Goal: Task Accomplishment & Management: Manage account settings

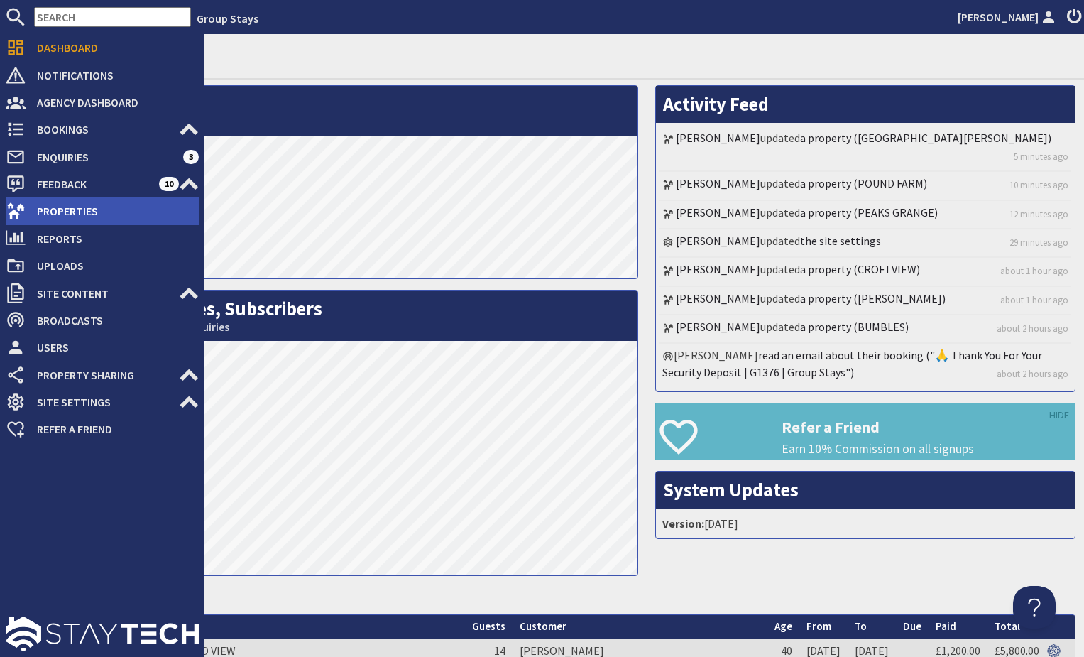
click at [95, 217] on span "Properties" at bounding box center [112, 211] width 173 height 23
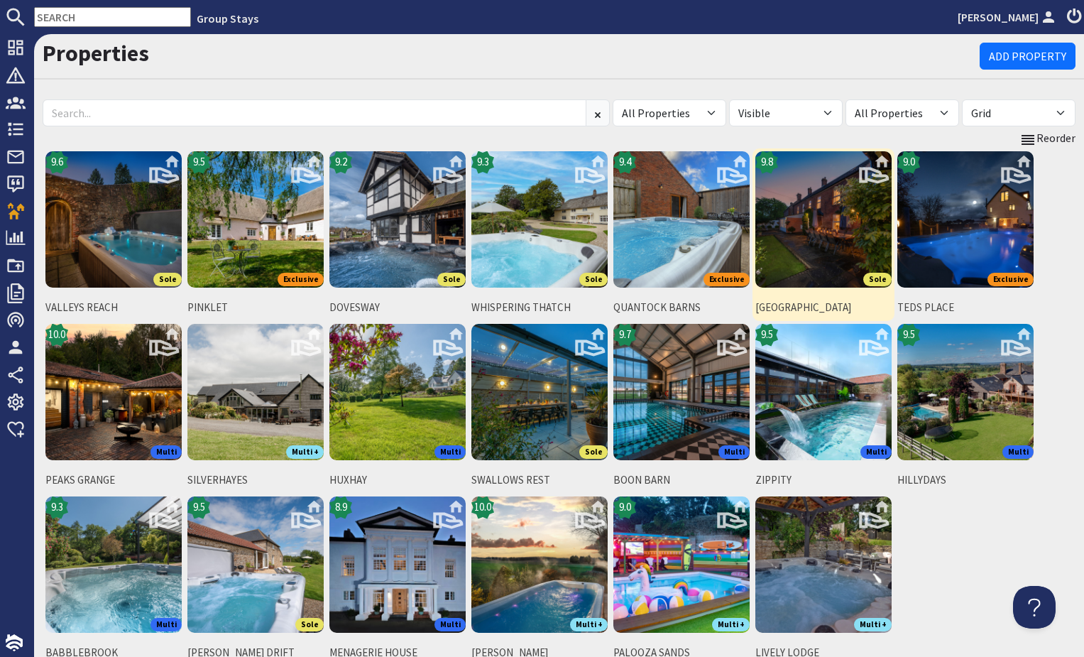
scroll to position [114, 0]
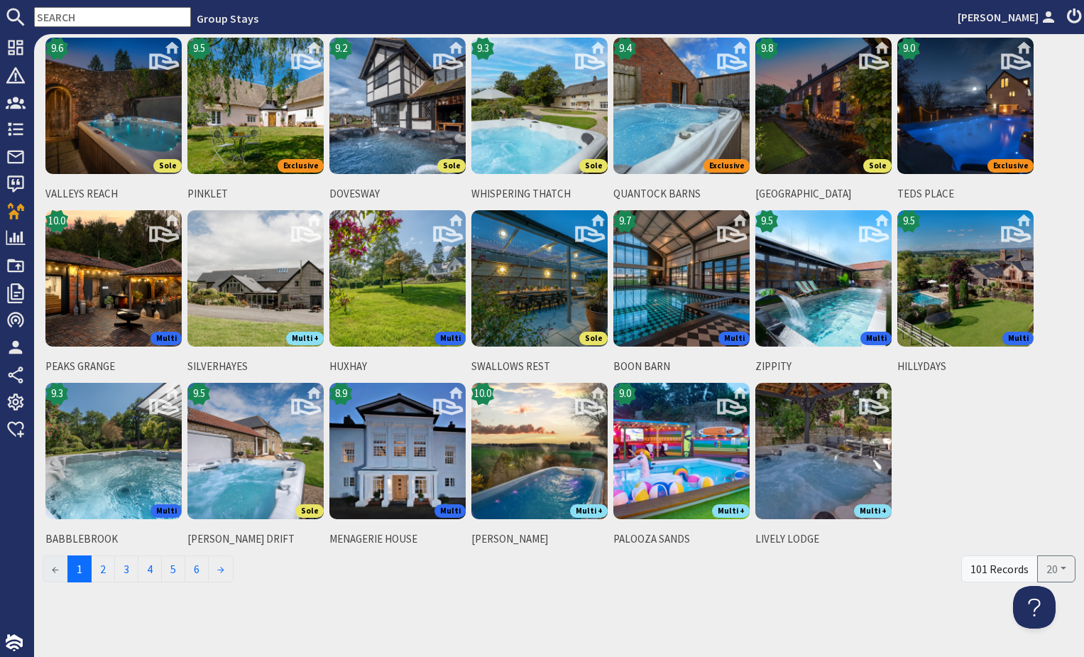
click at [1006, 571] on div "101 Records" at bounding box center [999, 568] width 77 height 27
click at [990, 566] on div "101 Records" at bounding box center [999, 568] width 77 height 27
click at [1059, 567] on button "20" at bounding box center [1056, 568] width 38 height 27
drag, startPoint x: 1058, startPoint y: 532, endPoint x: 1064, endPoint y: 523, distance: 11.2
click at [1058, 532] on link "100" at bounding box center [1042, 534] width 66 height 23
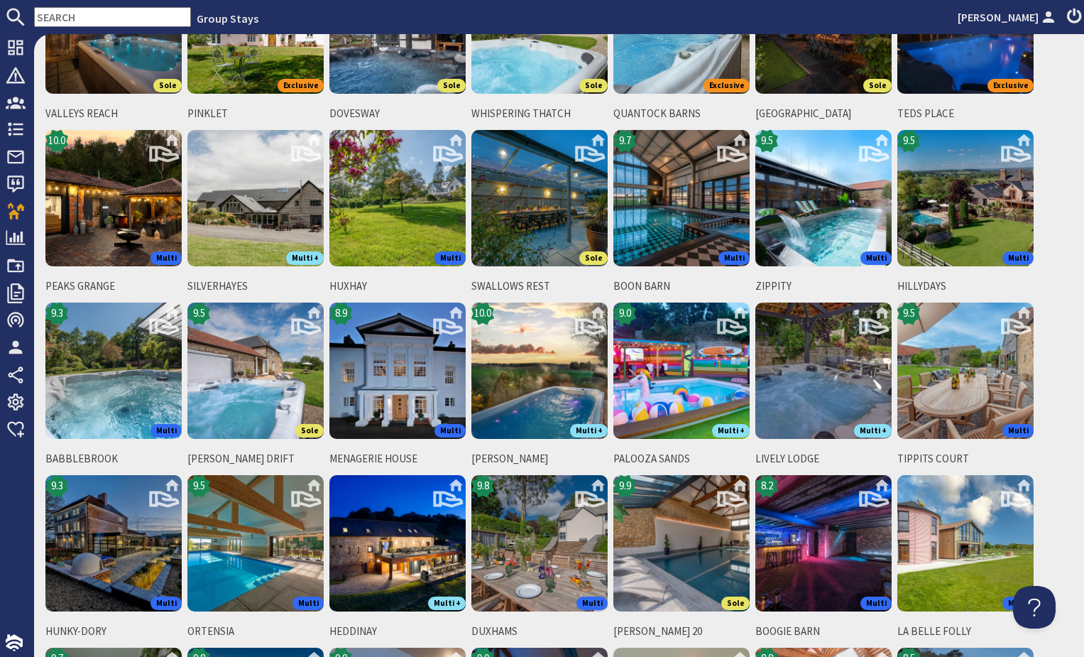
scroll to position [0, 0]
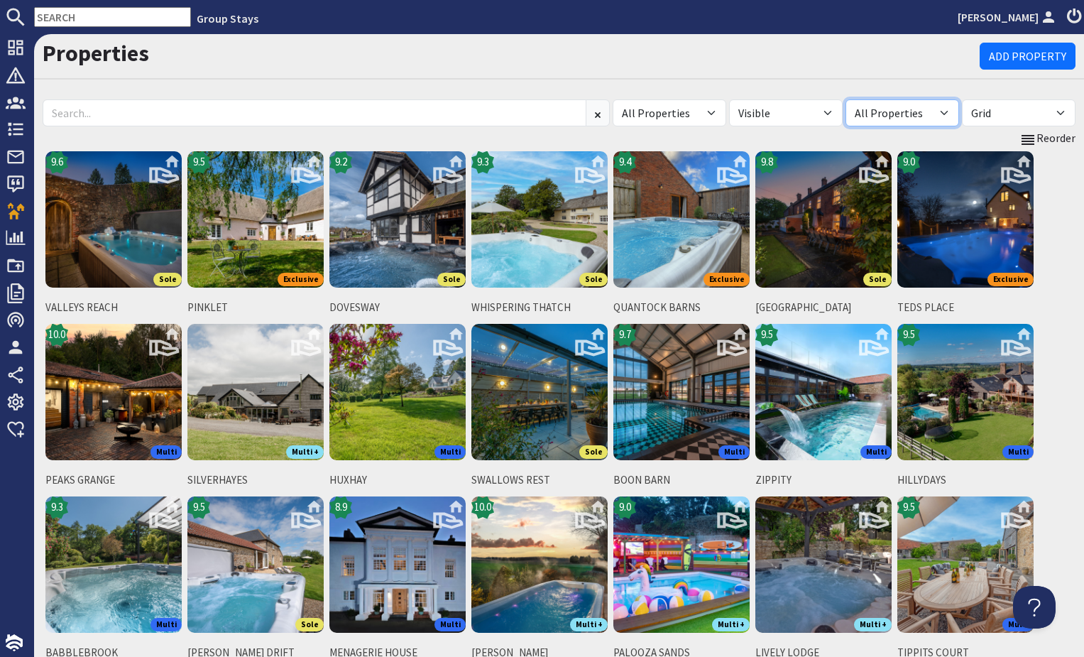
click at [892, 114] on select "All Properties Own Properties Shared Properties ───Shared From─── AH Warren Tru…" at bounding box center [903, 112] width 114 height 27
click at [846, 99] on select "All Properties Own Properties Shared Properties ───Shared From─── AH Warren Tru…" at bounding box center [903, 112] width 114 height 27
click at [782, 104] on select "All Visible Not Visible" at bounding box center [786, 112] width 114 height 27
select select "false"
click at [729, 99] on select "All Visible Not Visible" at bounding box center [786, 112] width 114 height 27
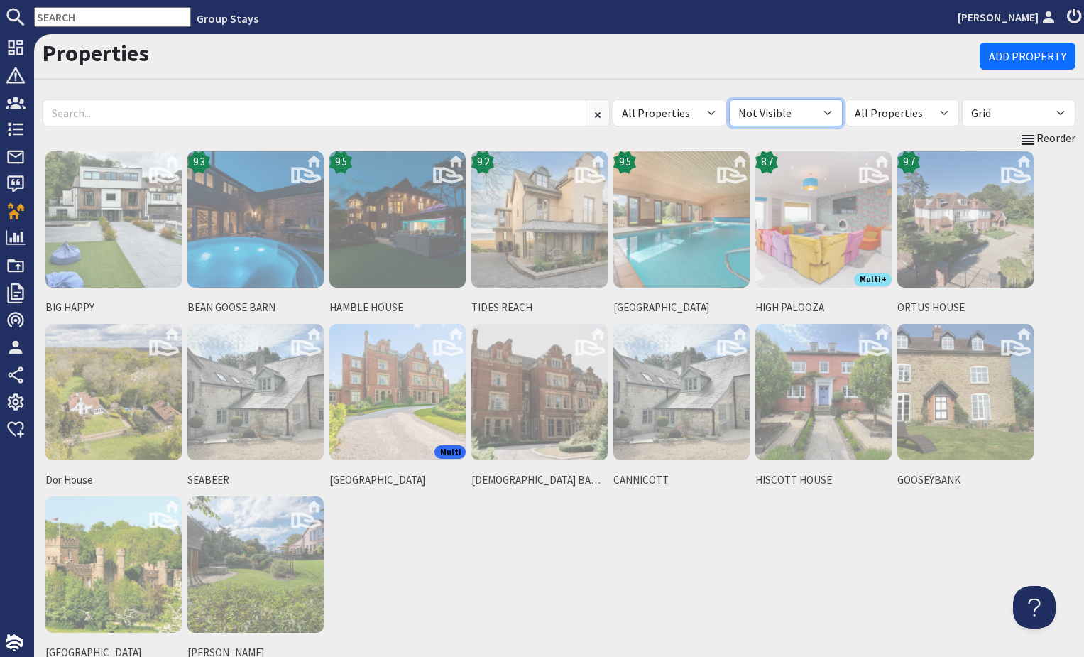
click at [761, 110] on select "All Visible Not Visible" at bounding box center [786, 112] width 114 height 27
select select "true"
click at [729, 99] on select "All Visible Not Visible" at bounding box center [786, 112] width 114 height 27
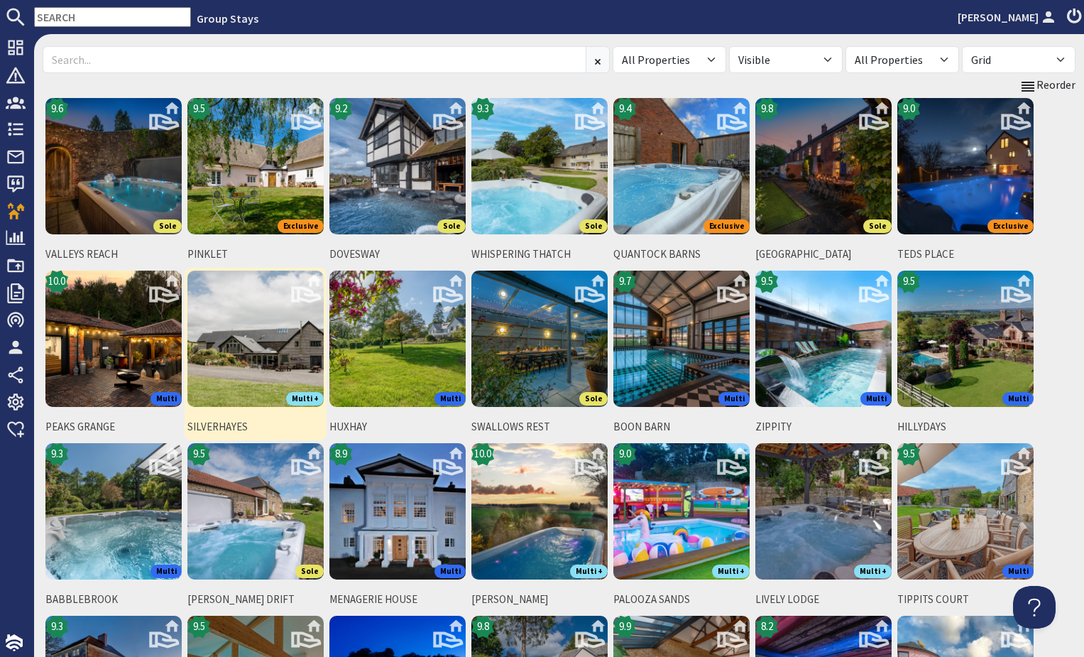
scroll to position [49, 0]
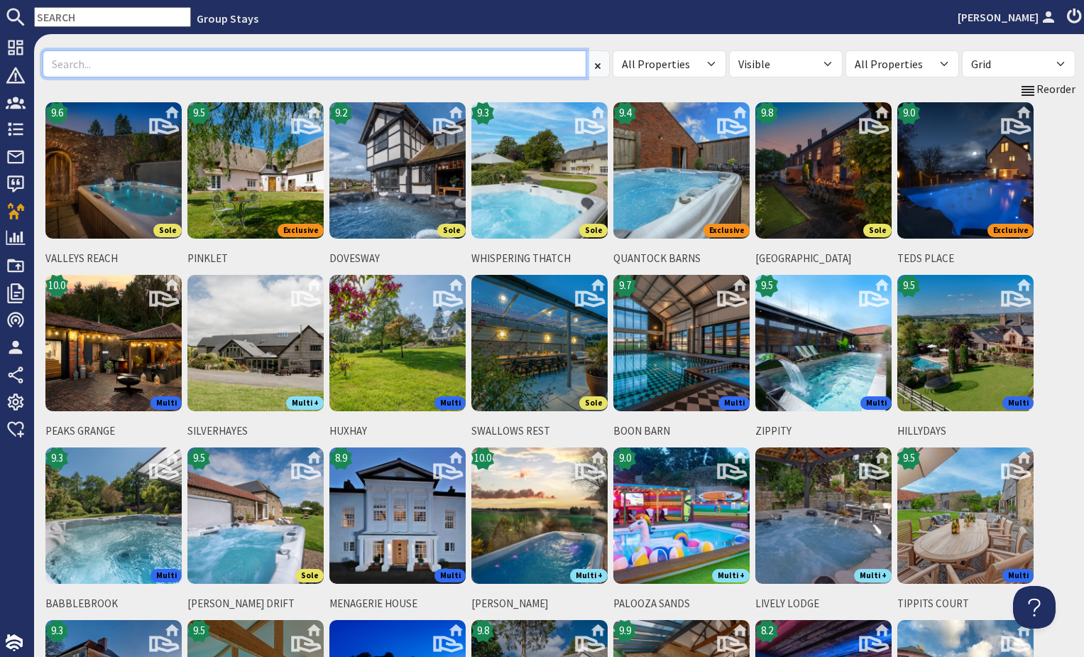
click at [298, 67] on input at bounding box center [315, 63] width 544 height 27
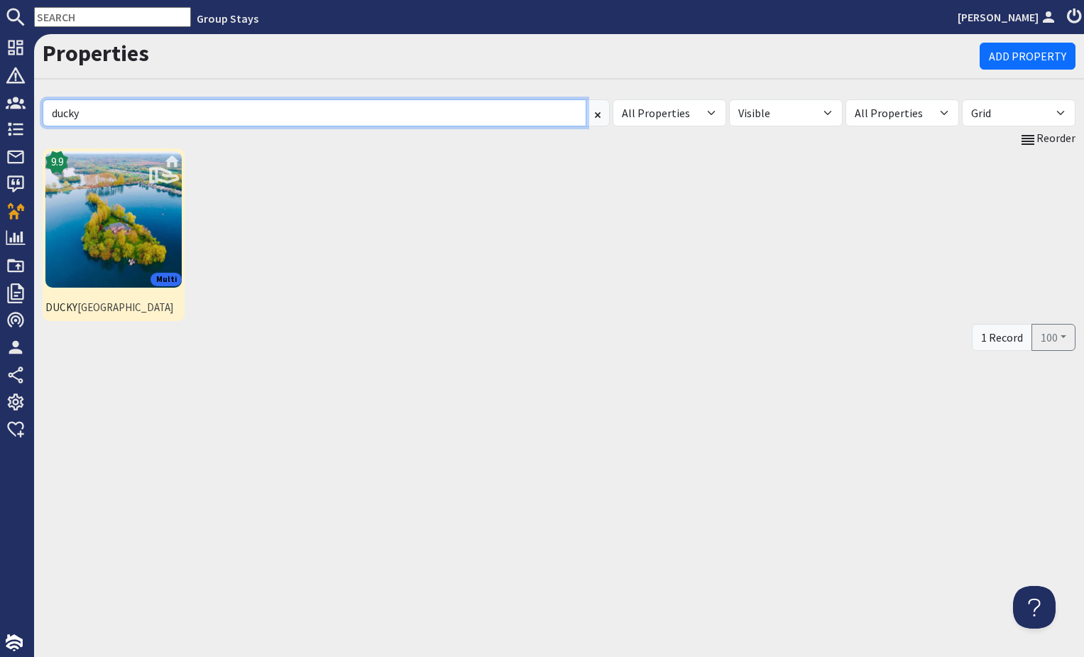
type input "ducky"
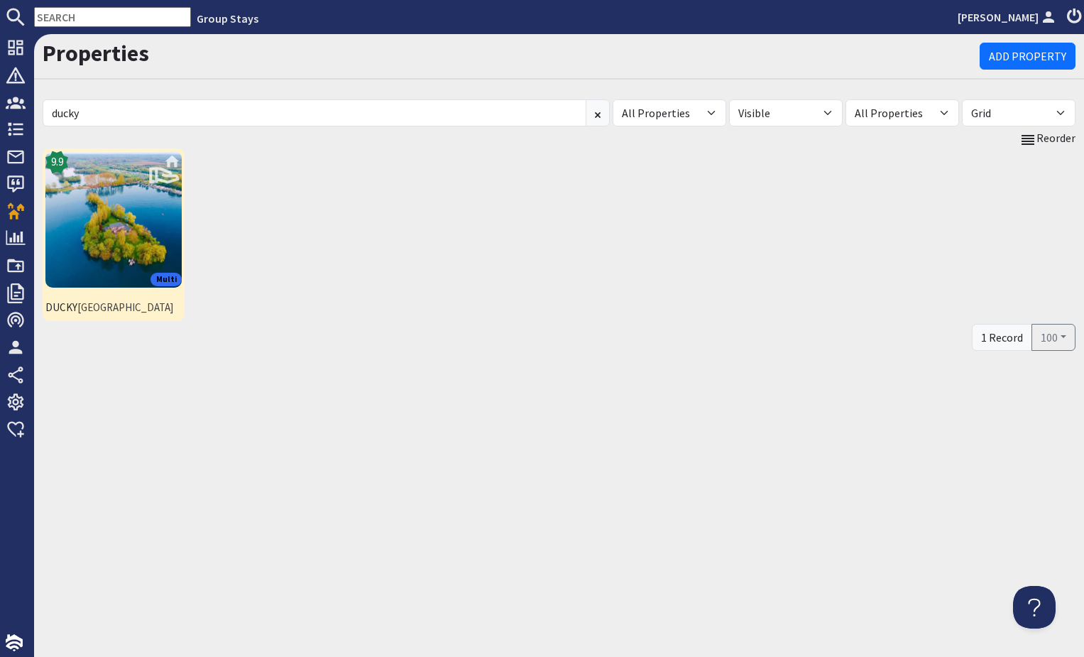
click at [111, 212] on img at bounding box center [113, 219] width 136 height 136
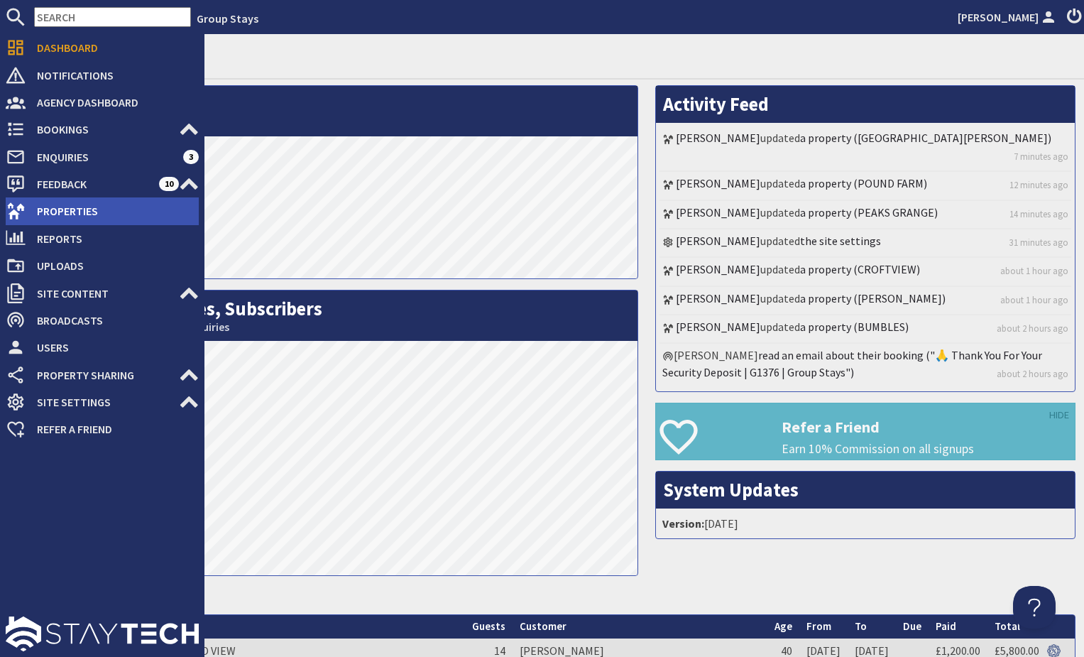
click at [63, 210] on span "Properties" at bounding box center [112, 211] width 173 height 23
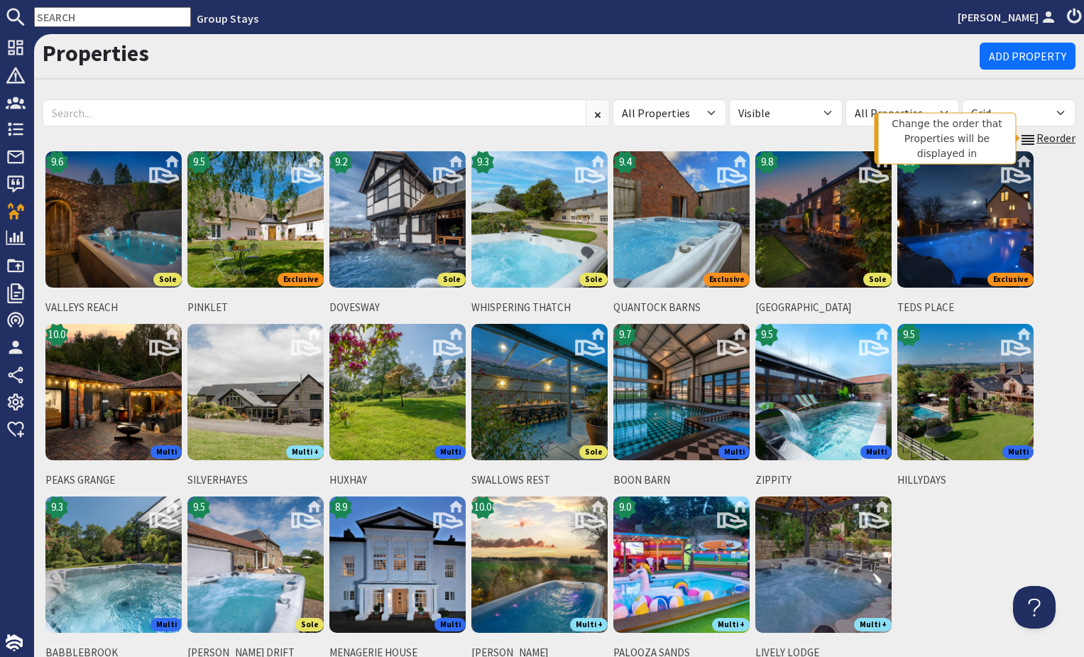
click at [1049, 137] on link "Reorder" at bounding box center [1048, 138] width 56 height 18
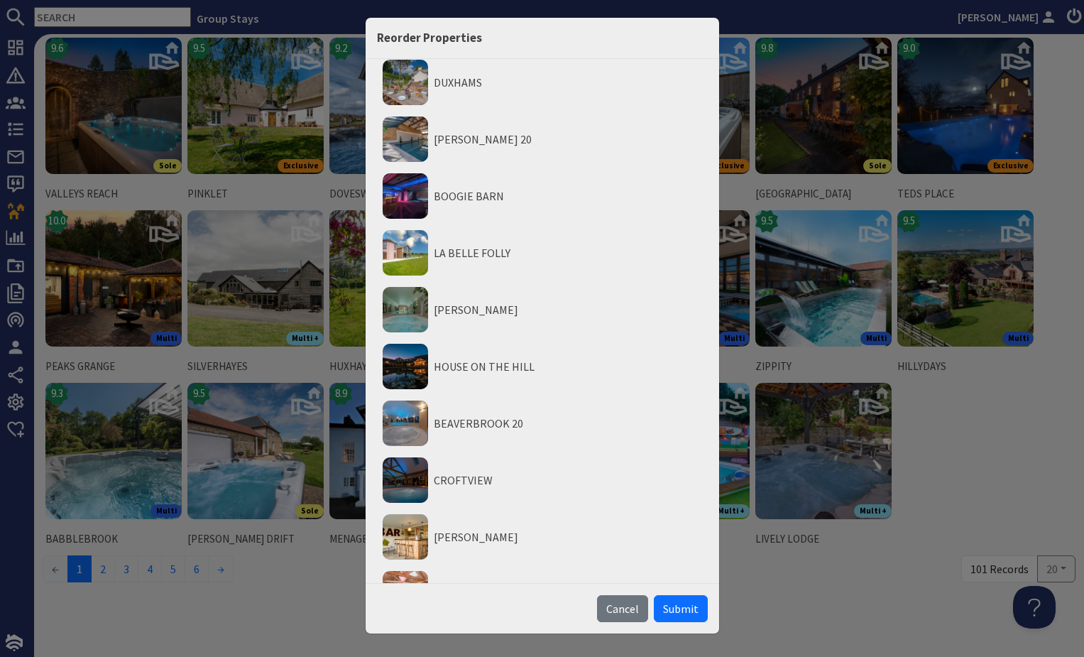
scroll to position [1380, 0]
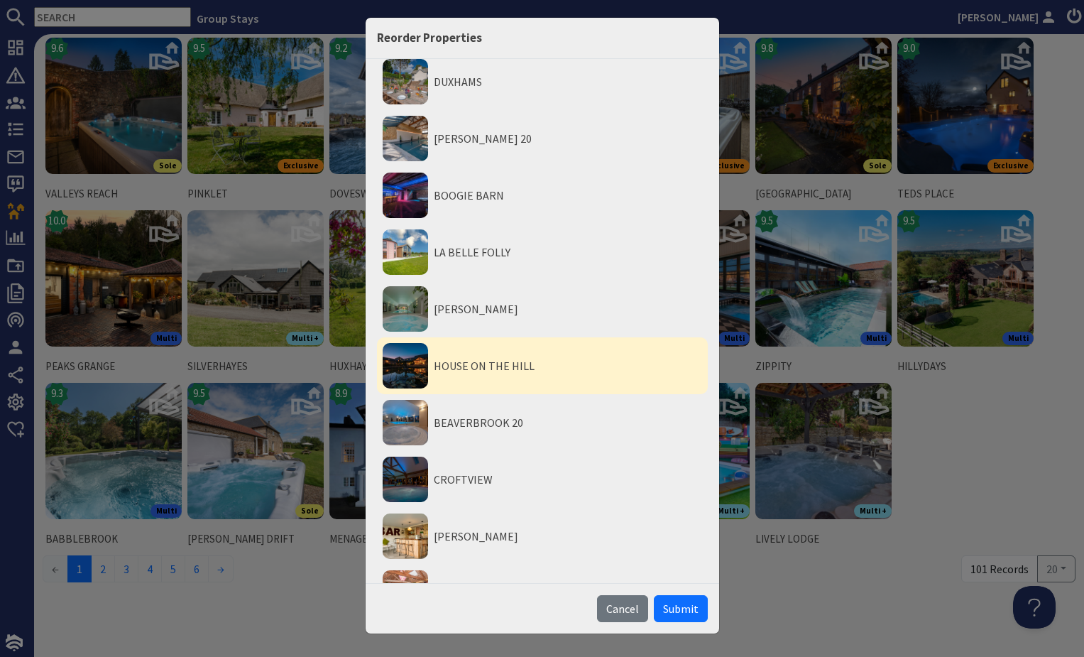
click at [489, 371] on li "HOUSE ON THE HILL" at bounding box center [542, 365] width 331 height 57
click at [555, 413] on button "Move to Top" at bounding box center [546, 414] width 80 height 15
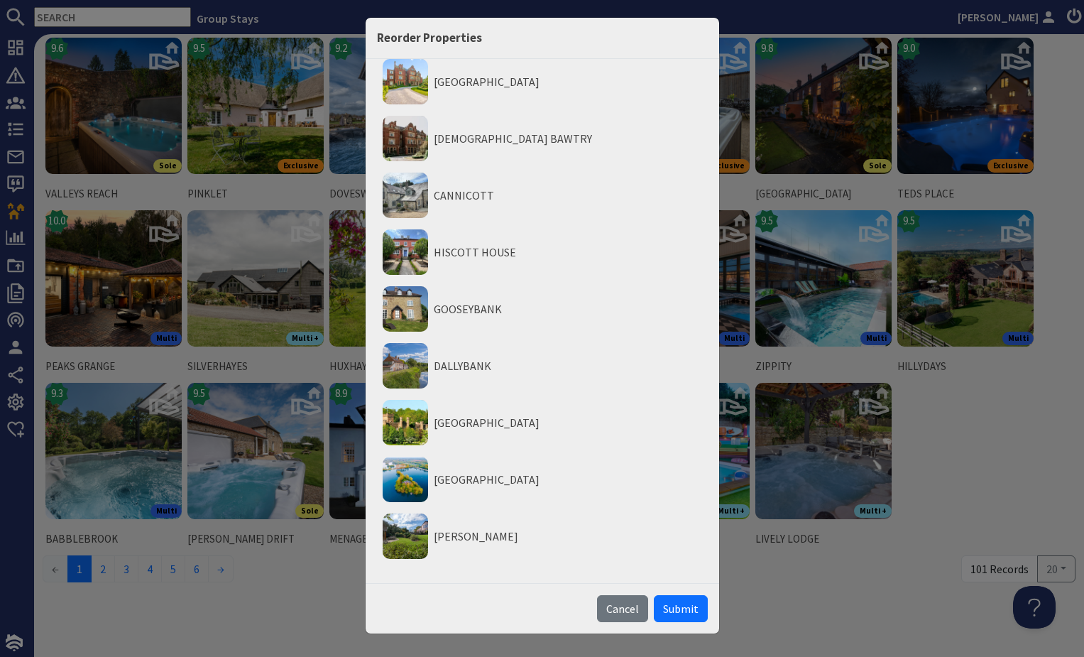
scroll to position [6157, 0]
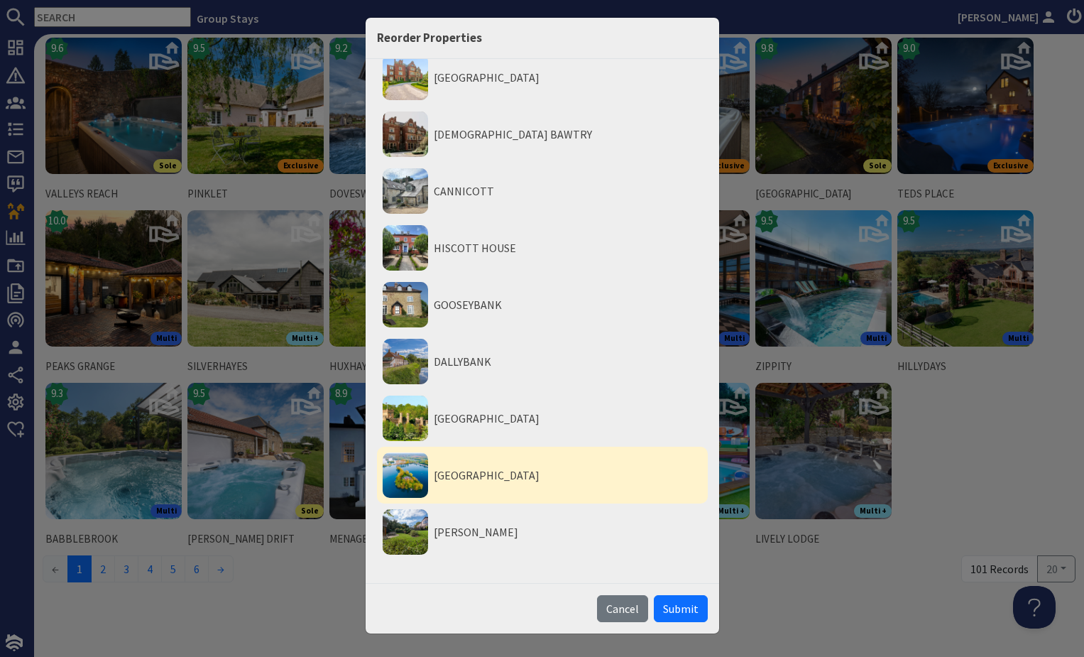
click at [500, 483] on li "DUCKY BIRD ISLAND" at bounding box center [542, 475] width 331 height 57
click at [533, 522] on button "Move to Top" at bounding box center [546, 523] width 80 height 15
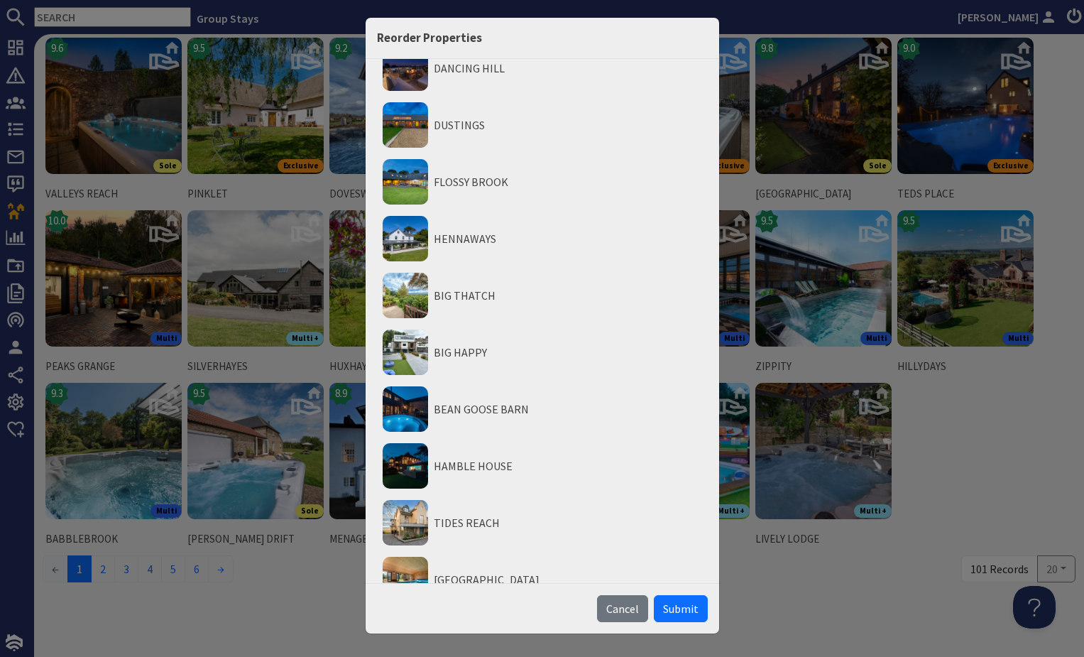
scroll to position [5473, 0]
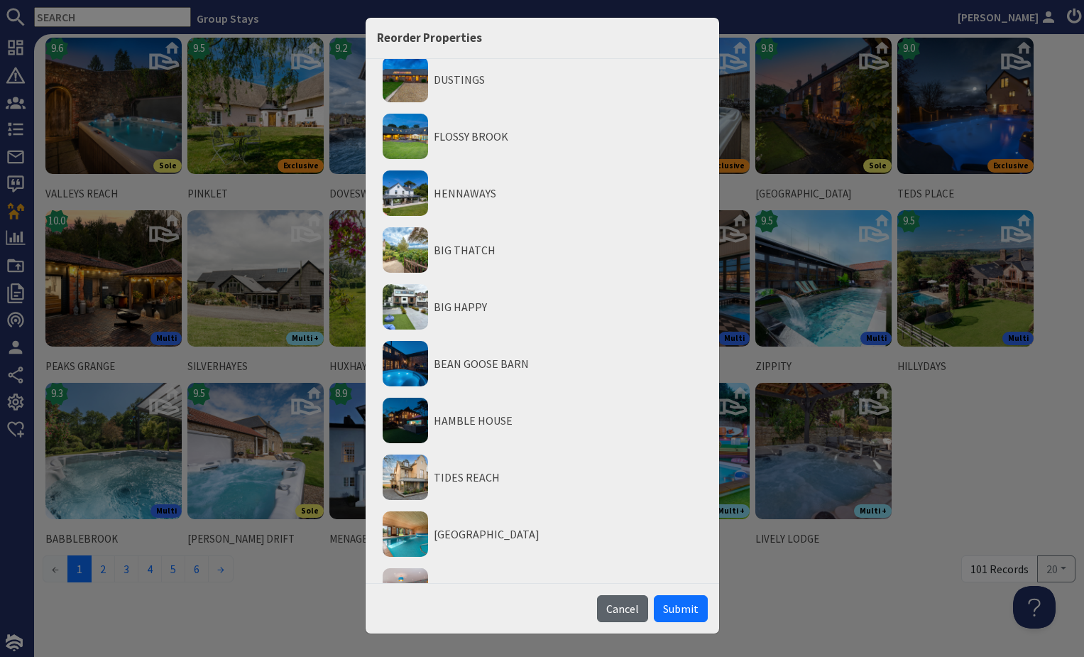
click at [619, 611] on span "Cancel" at bounding box center [622, 608] width 33 height 14
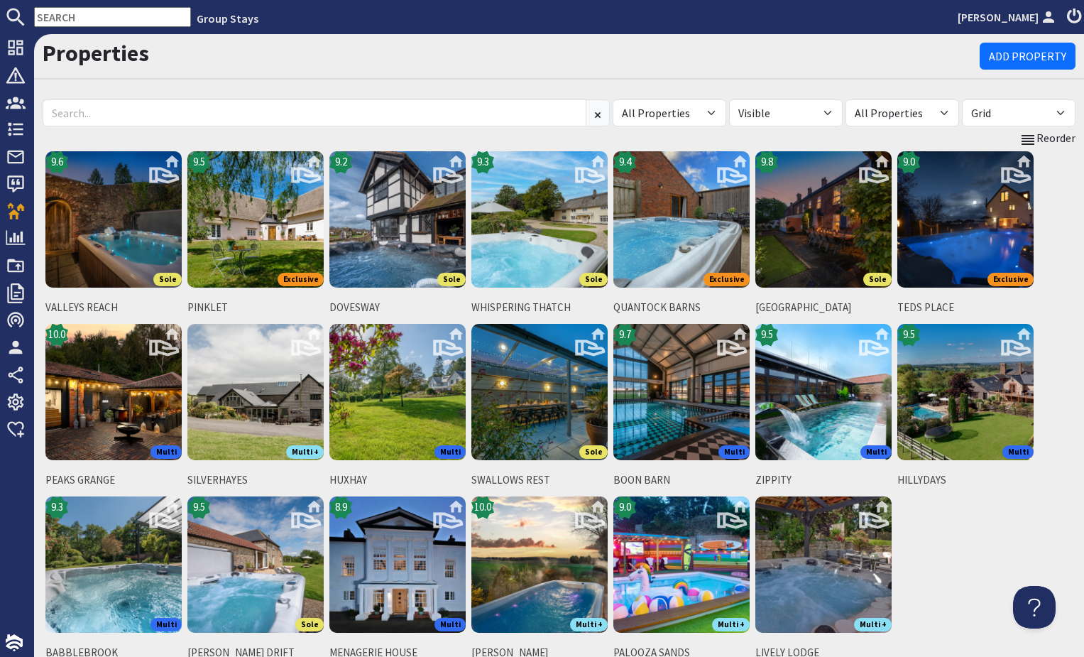
scroll to position [114, 0]
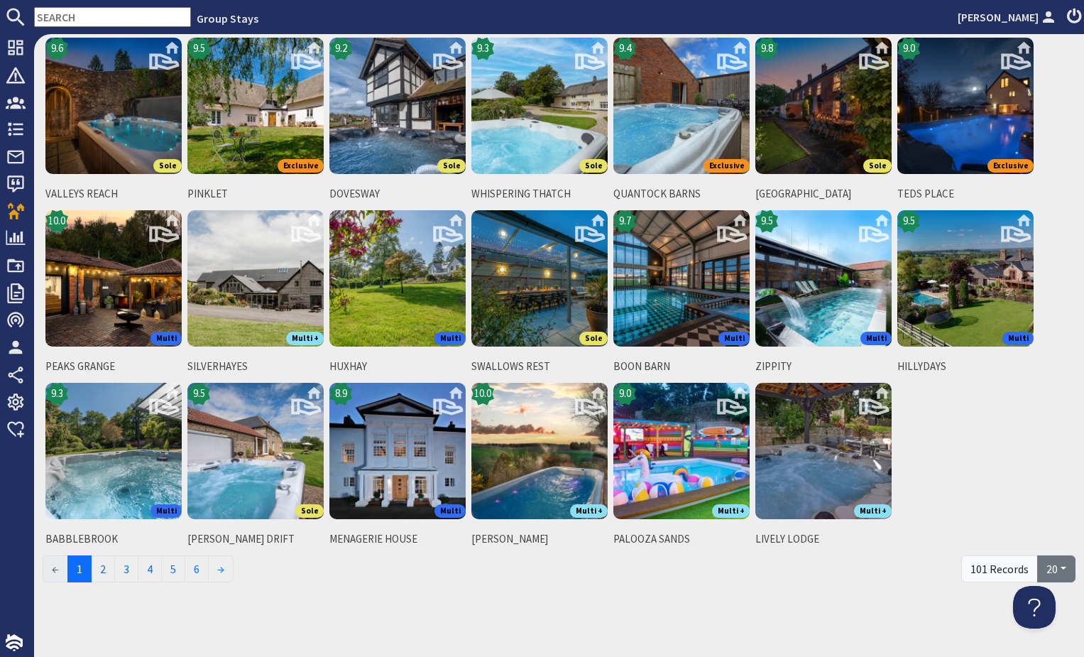
click at [1059, 565] on button "20" at bounding box center [1056, 568] width 38 height 27
click at [1051, 530] on link "100" at bounding box center [1042, 534] width 66 height 23
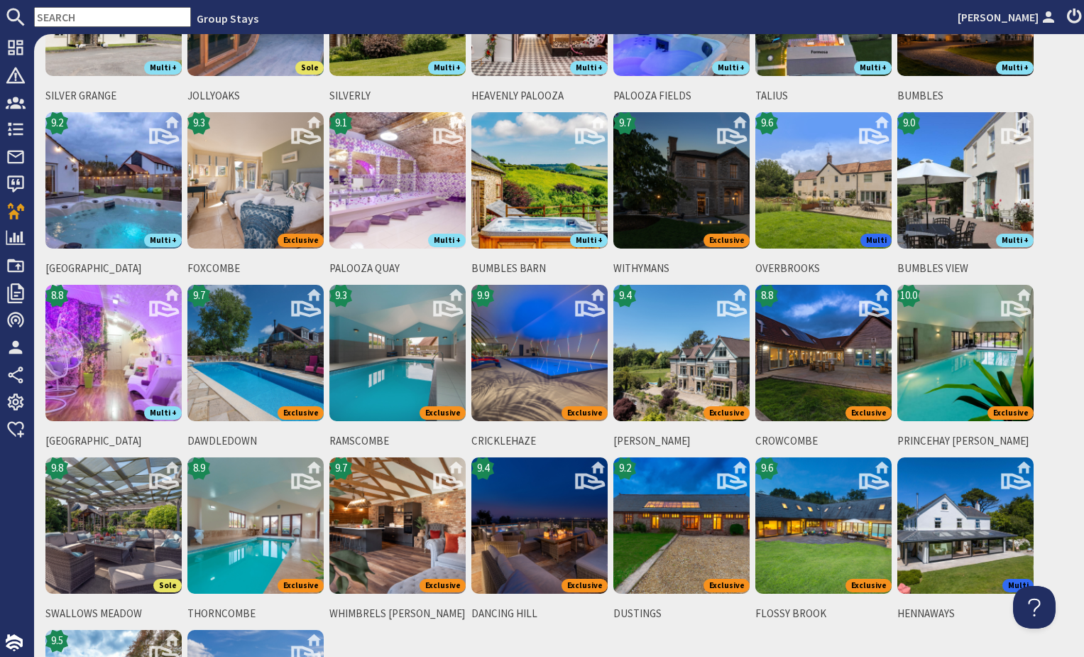
scroll to position [2180, 0]
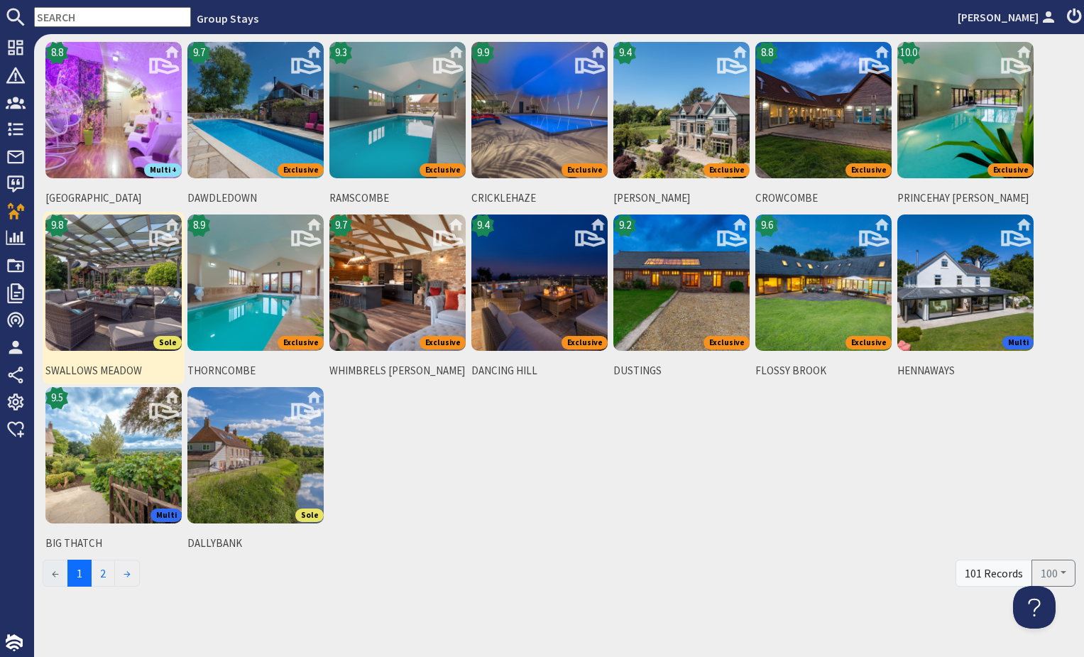
click at [113, 280] on img at bounding box center [113, 282] width 136 height 136
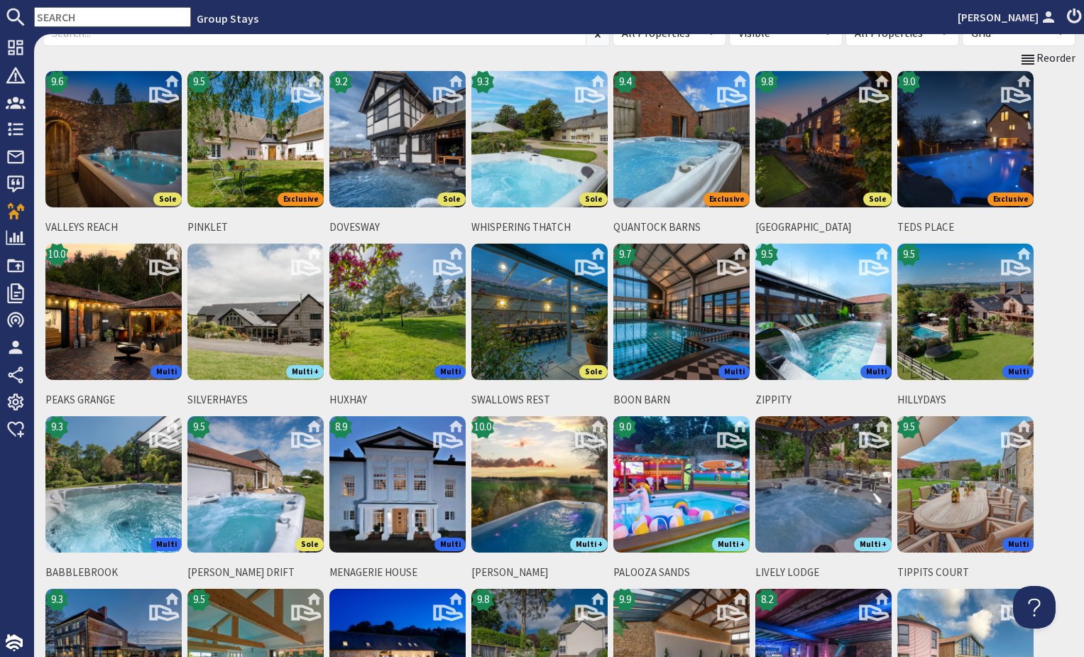
scroll to position [0, 0]
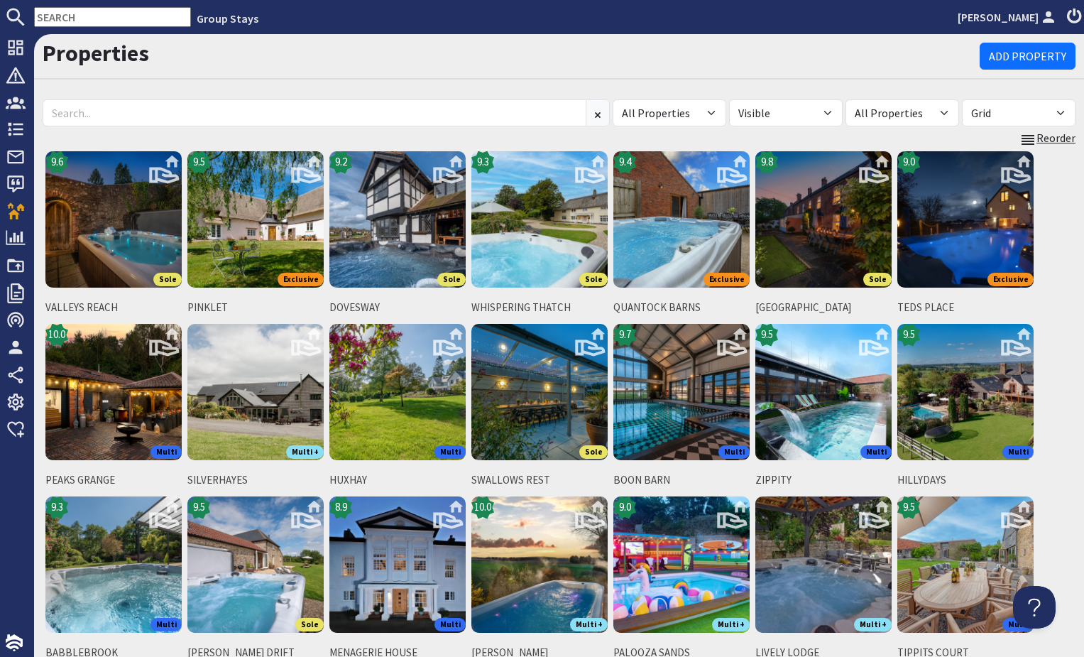
click at [1034, 141] on icon at bounding box center [1028, 139] width 17 height 17
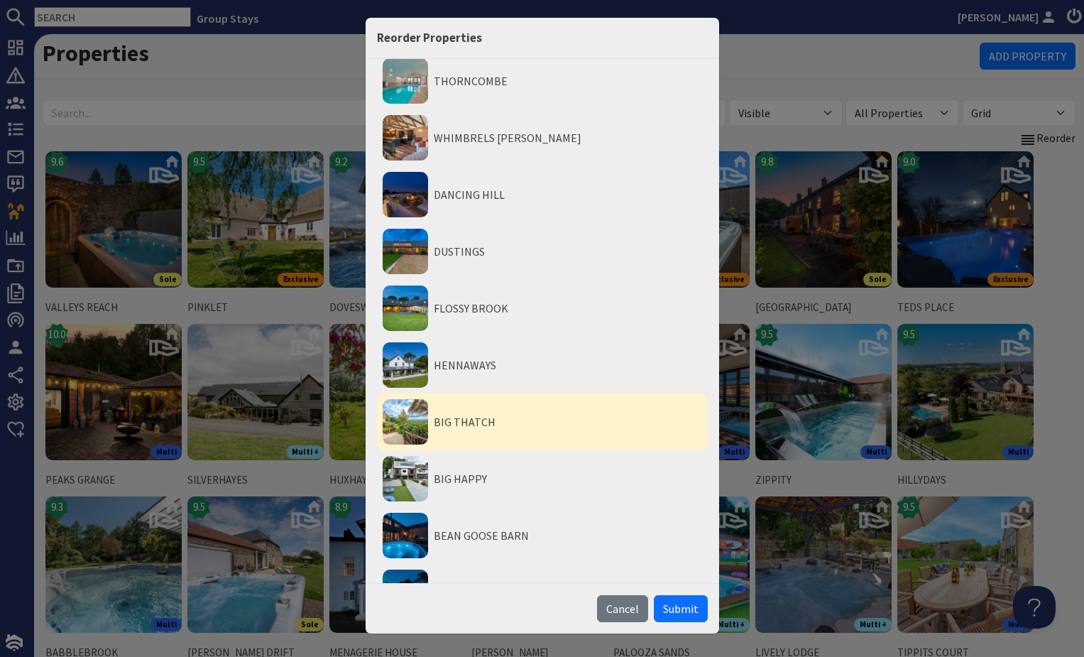
scroll to position [5241, 0]
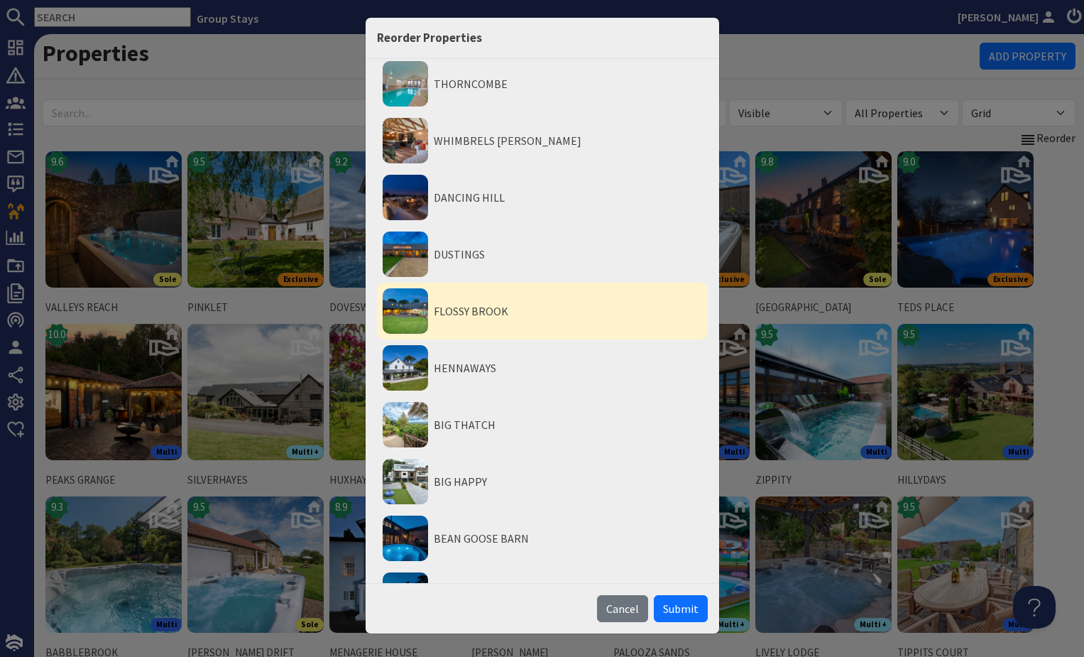
click at [460, 317] on li "FLOSSY BROOK" at bounding box center [542, 311] width 331 height 57
click at [504, 363] on div "Move to Top Move to Bottom" at bounding box center [545, 367] width 99 height 43
click at [515, 359] on button "Move to Top" at bounding box center [546, 359] width 80 height 15
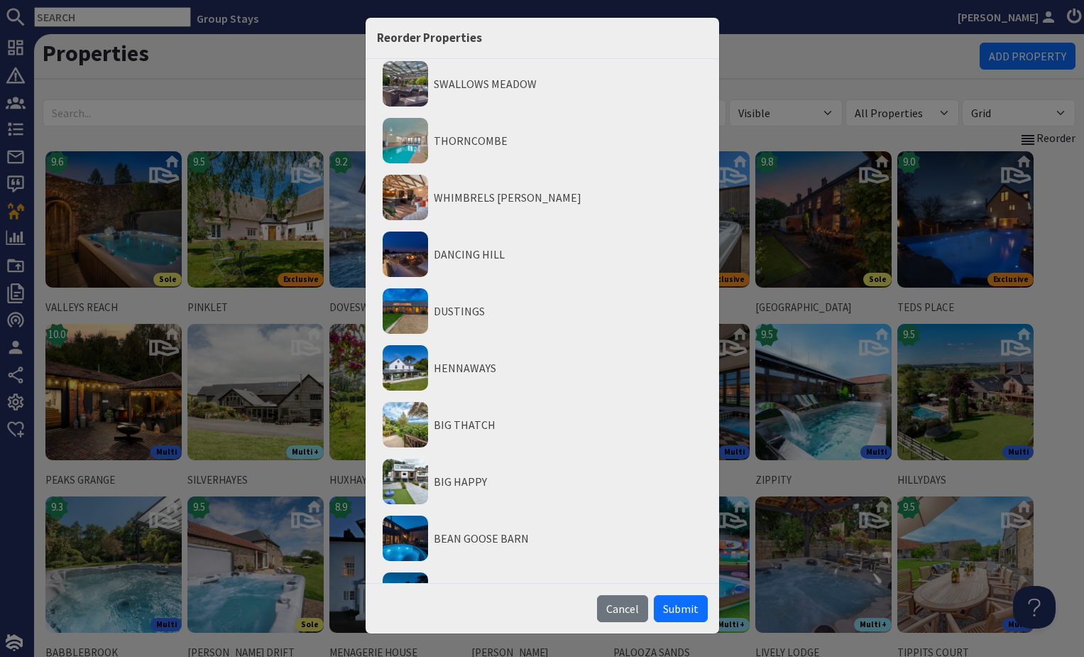
scroll to position [5298, 0]
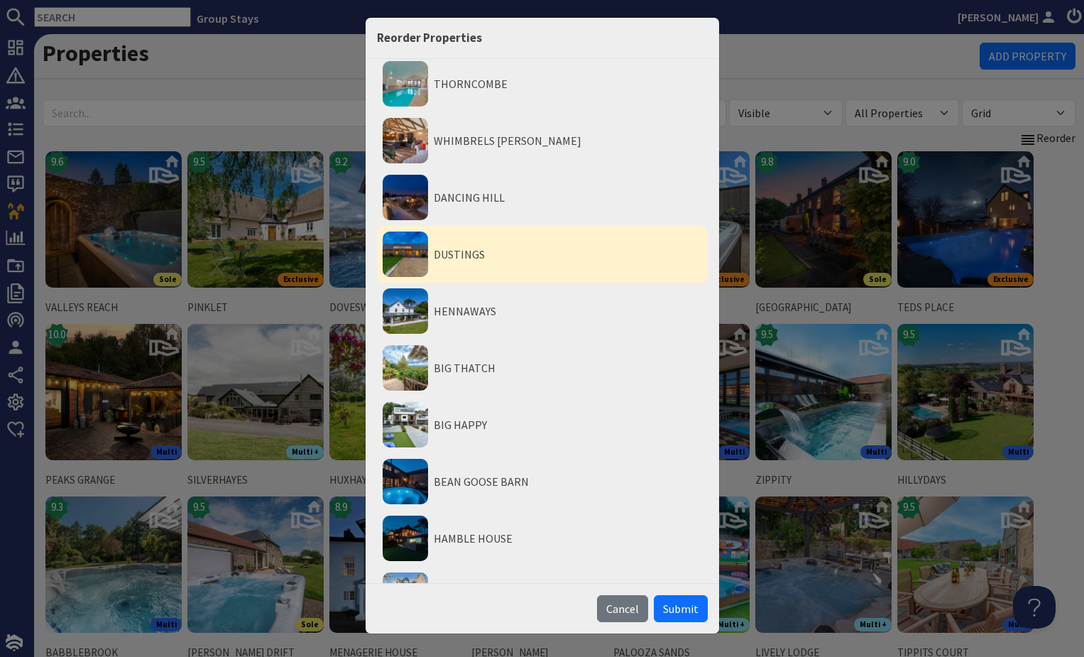
click at [481, 259] on li "DUSTINGS" at bounding box center [542, 254] width 331 height 57
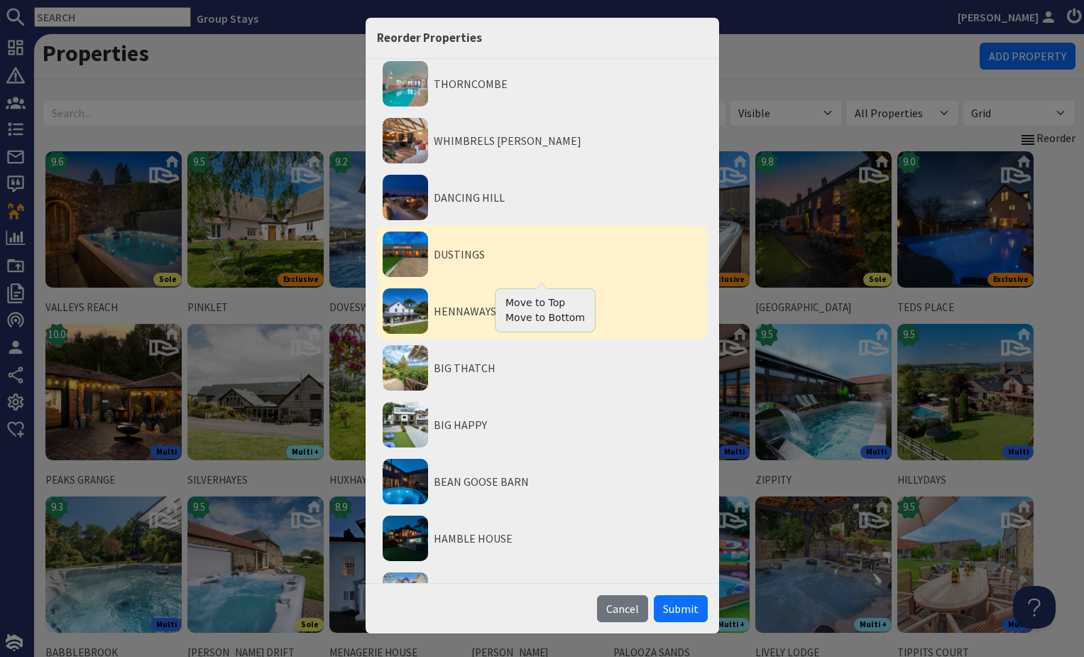
drag, startPoint x: 508, startPoint y: 303, endPoint x: 494, endPoint y: 253, distance: 51.5
click at [507, 298] on button "Move to Top" at bounding box center [546, 302] width 80 height 15
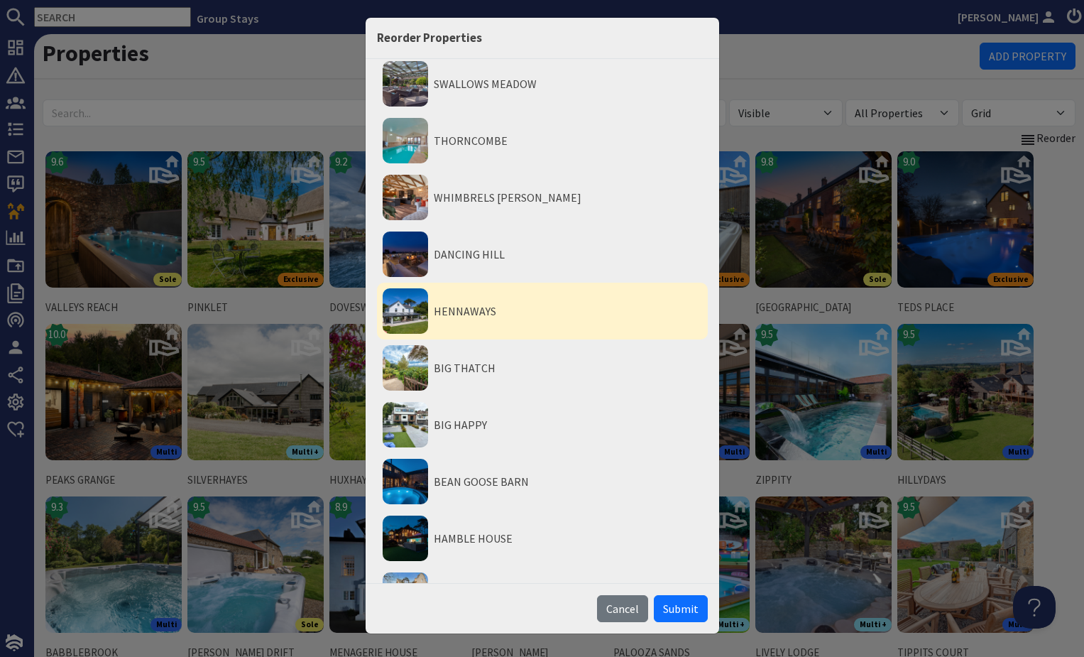
scroll to position [5355, 0]
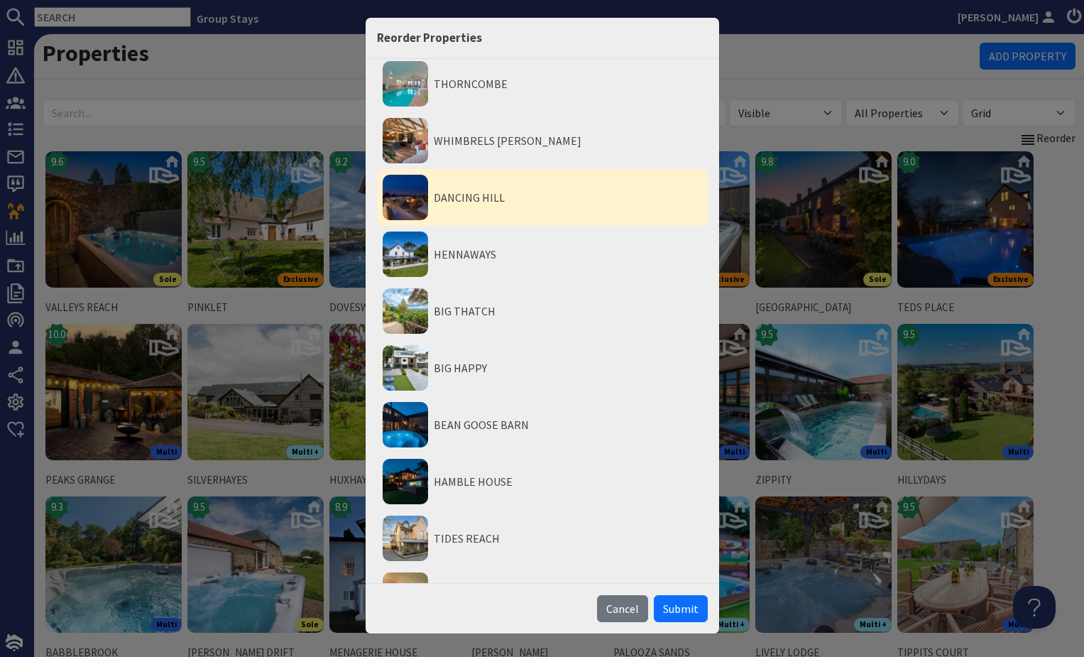
click at [471, 205] on li "DANCING HILL" at bounding box center [542, 197] width 331 height 57
click at [518, 254] on button "Move to Bottom" at bounding box center [546, 261] width 80 height 15
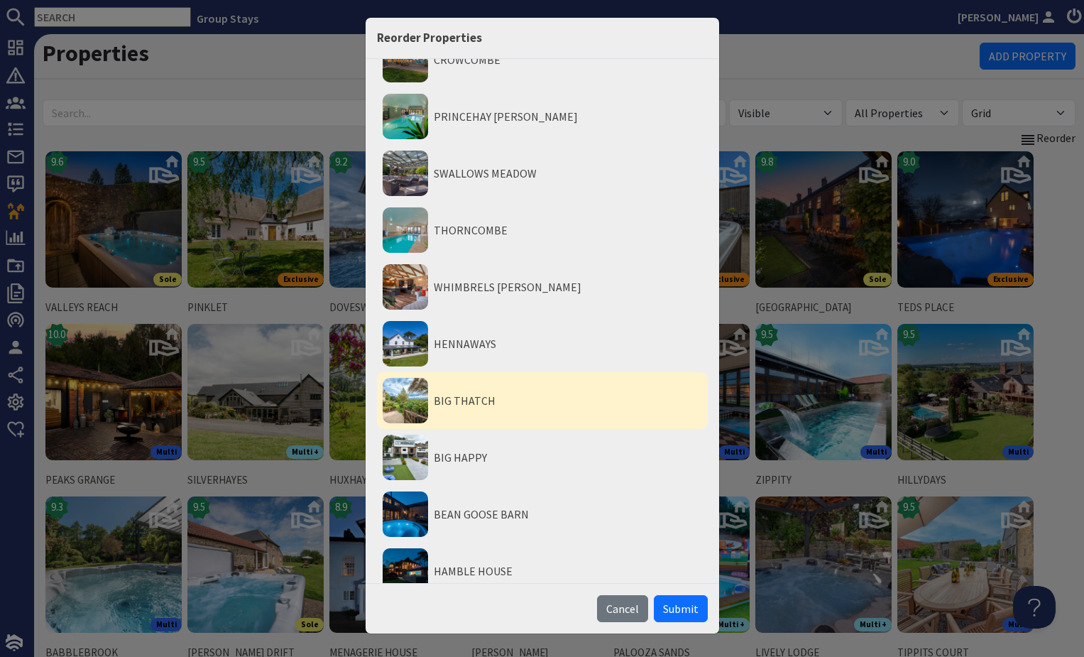
scroll to position [5121, 0]
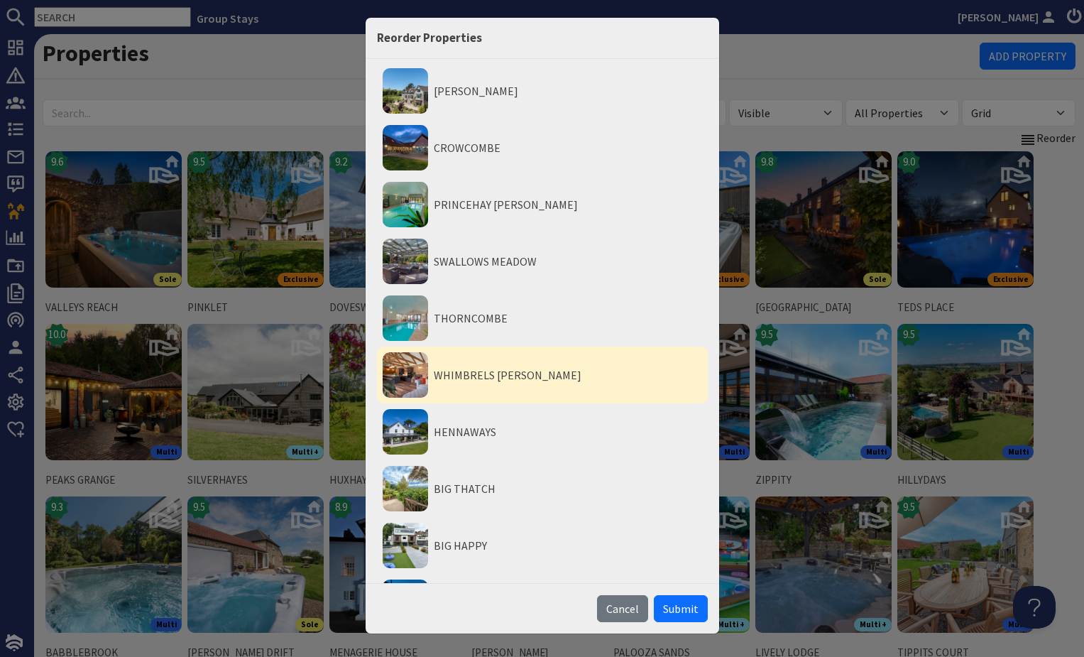
click at [450, 382] on li "WHIMBRELS BARTON" at bounding box center [542, 375] width 331 height 57
click at [517, 421] on button "Move to Top" at bounding box center [546, 423] width 80 height 15
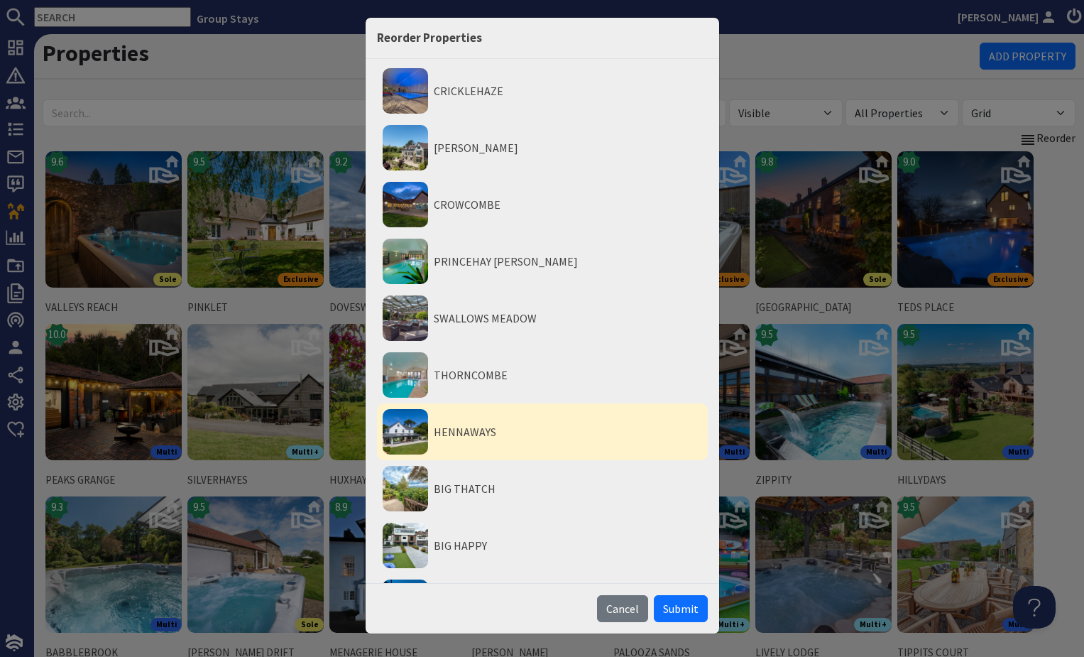
scroll to position [5177, 0]
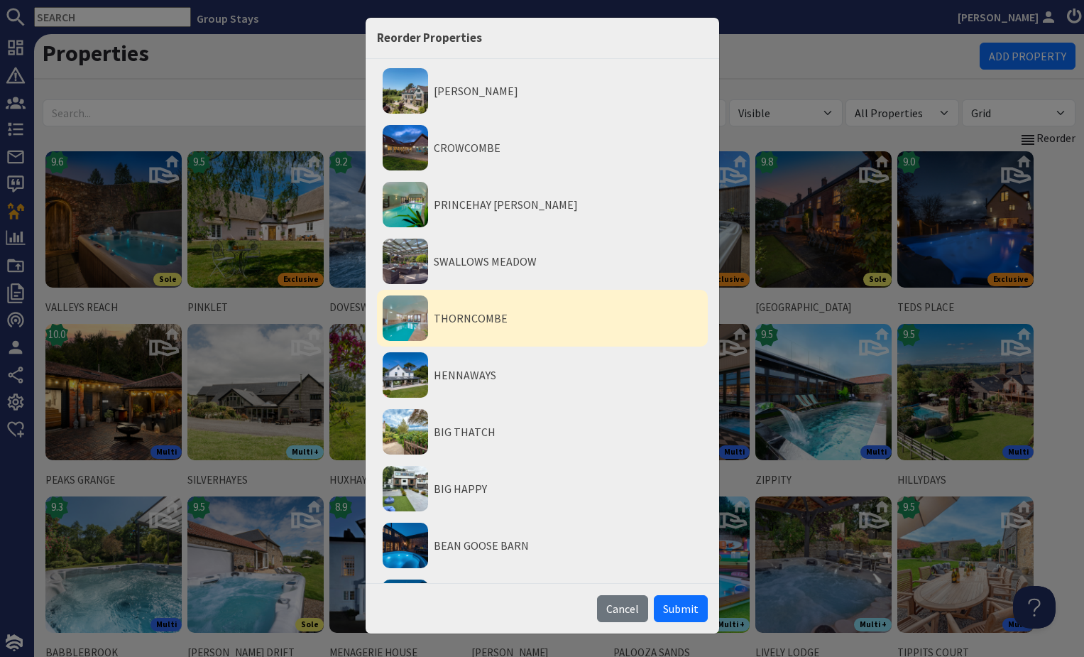
click at [444, 320] on li "THORNCOMBE" at bounding box center [542, 318] width 331 height 57
click at [533, 364] on button "Move to Top" at bounding box center [546, 366] width 80 height 15
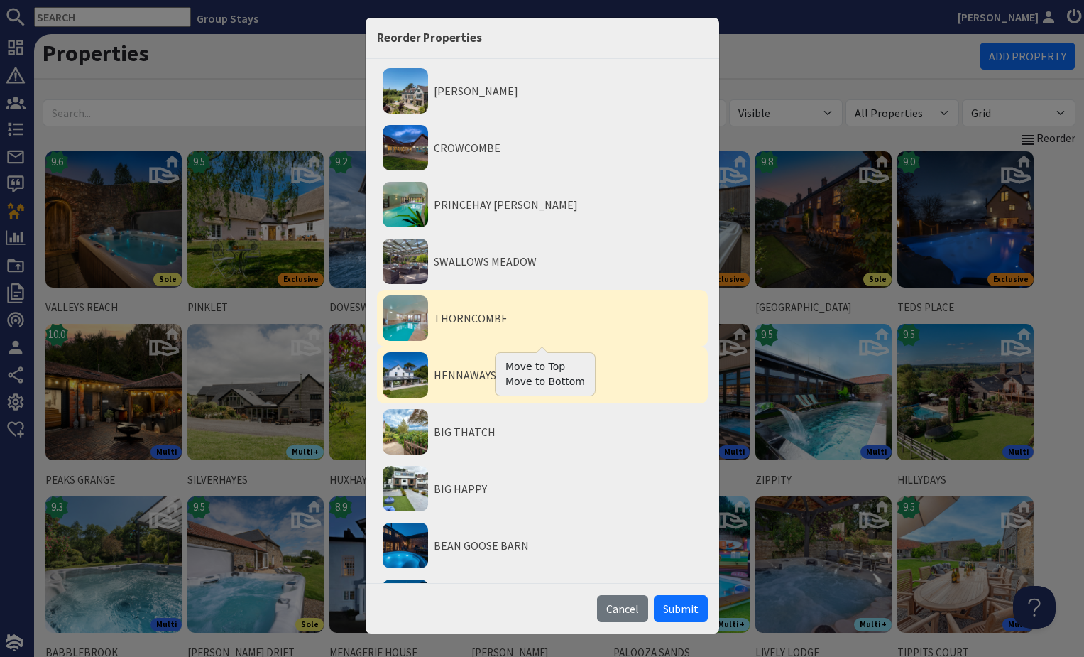
scroll to position [5234, 0]
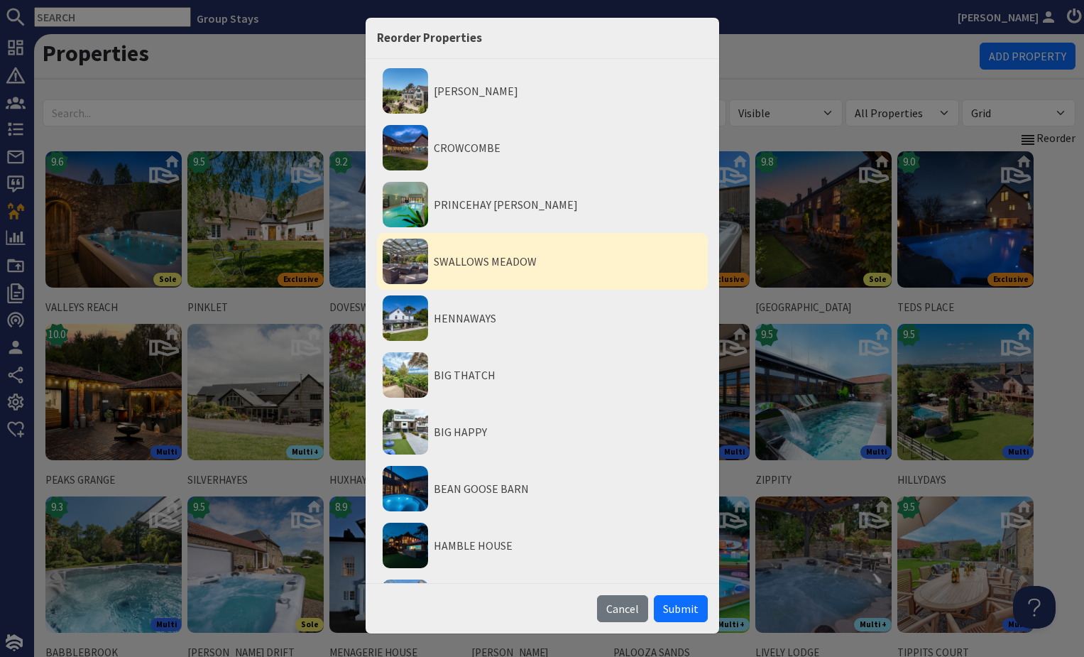
click at [464, 271] on li "SWALLOWS MEADOW" at bounding box center [542, 261] width 331 height 57
click at [528, 313] on button "Move to Top" at bounding box center [546, 310] width 80 height 15
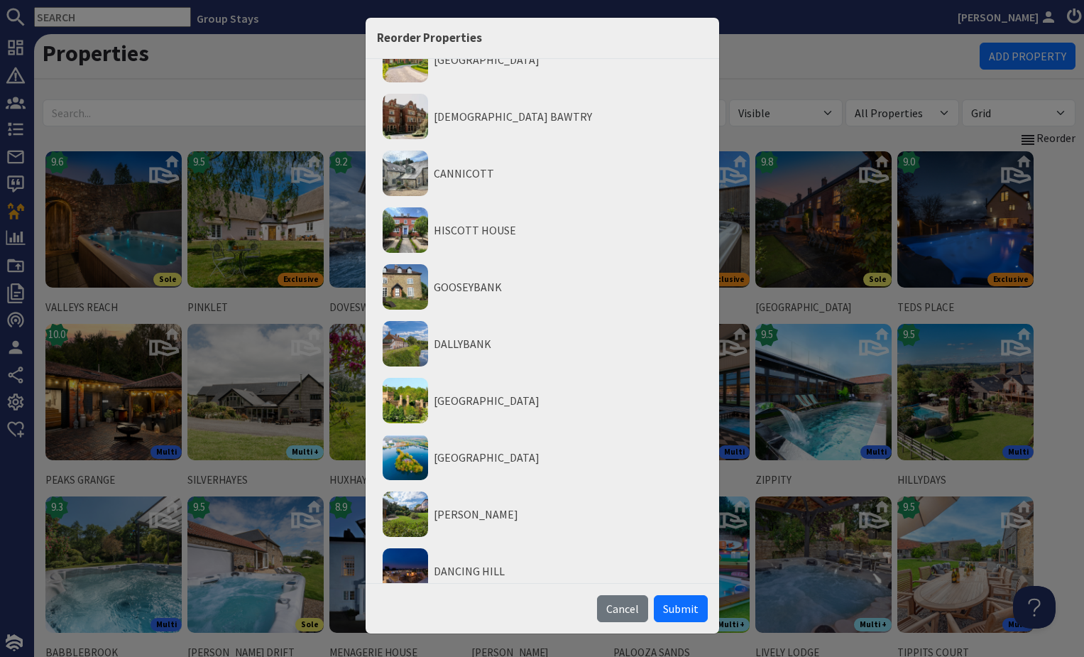
scroll to position [6157, 0]
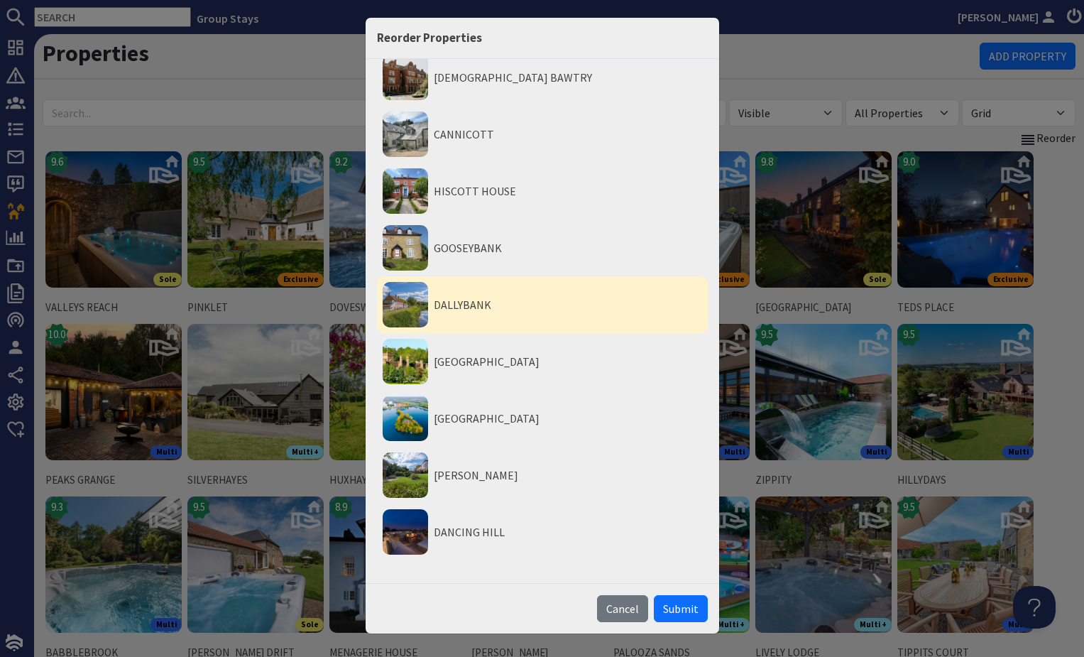
click at [498, 319] on li "DALLYBANK" at bounding box center [542, 304] width 331 height 57
click at [535, 352] on button "Move to Top" at bounding box center [546, 353] width 80 height 15
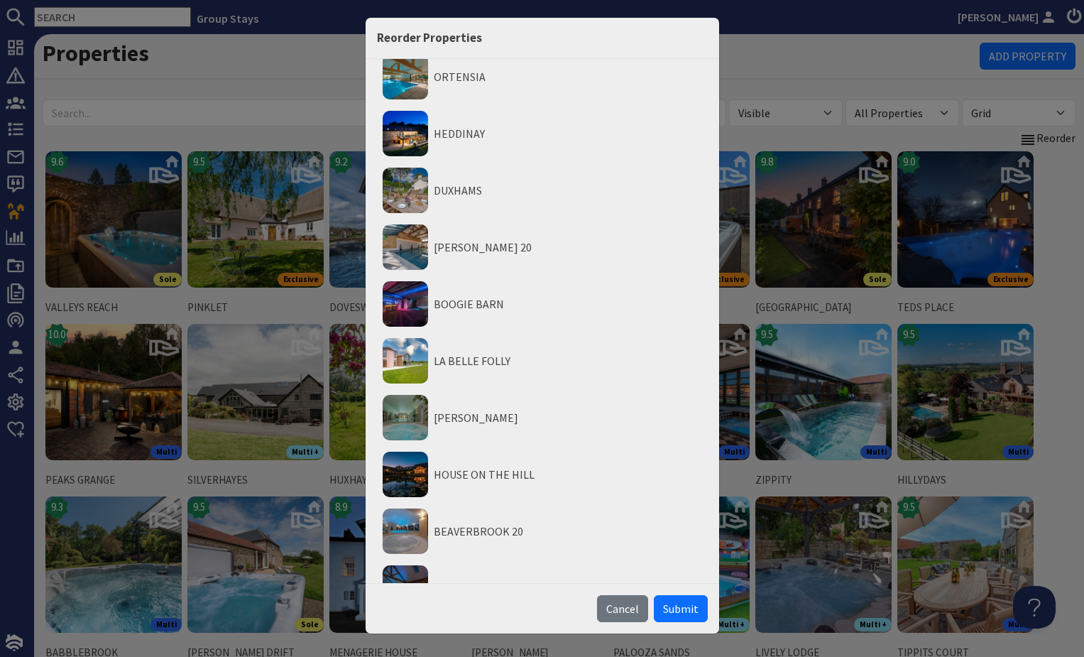
scroll to position [1616, 0]
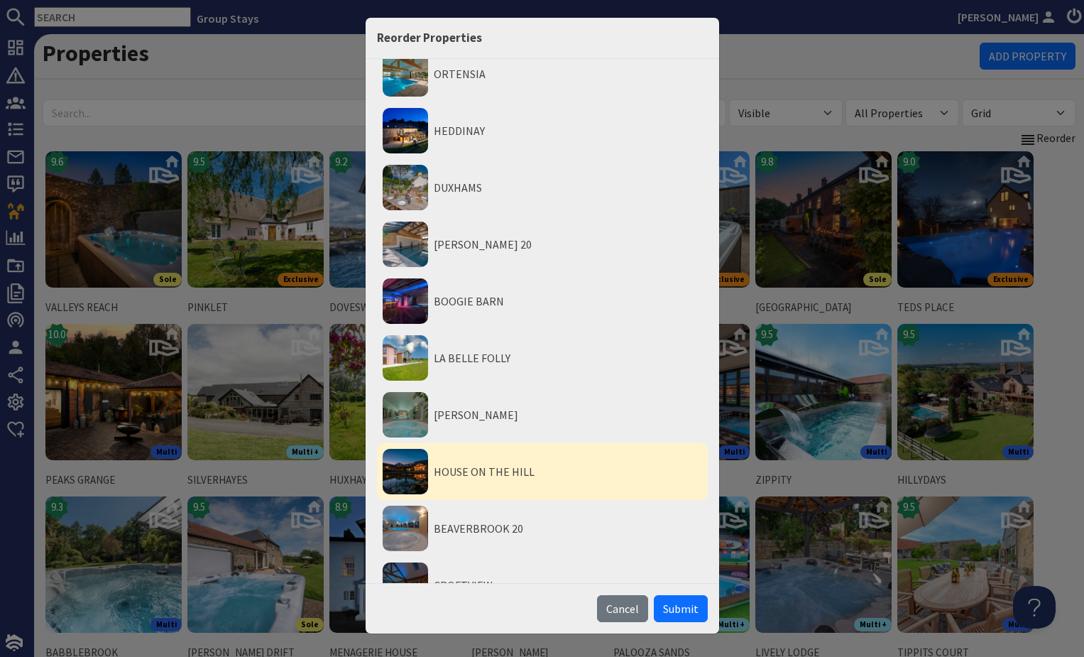
click at [523, 489] on li "HOUSE ON THE HILL" at bounding box center [542, 471] width 331 height 57
click at [545, 518] on button "Move to Top" at bounding box center [546, 520] width 80 height 15
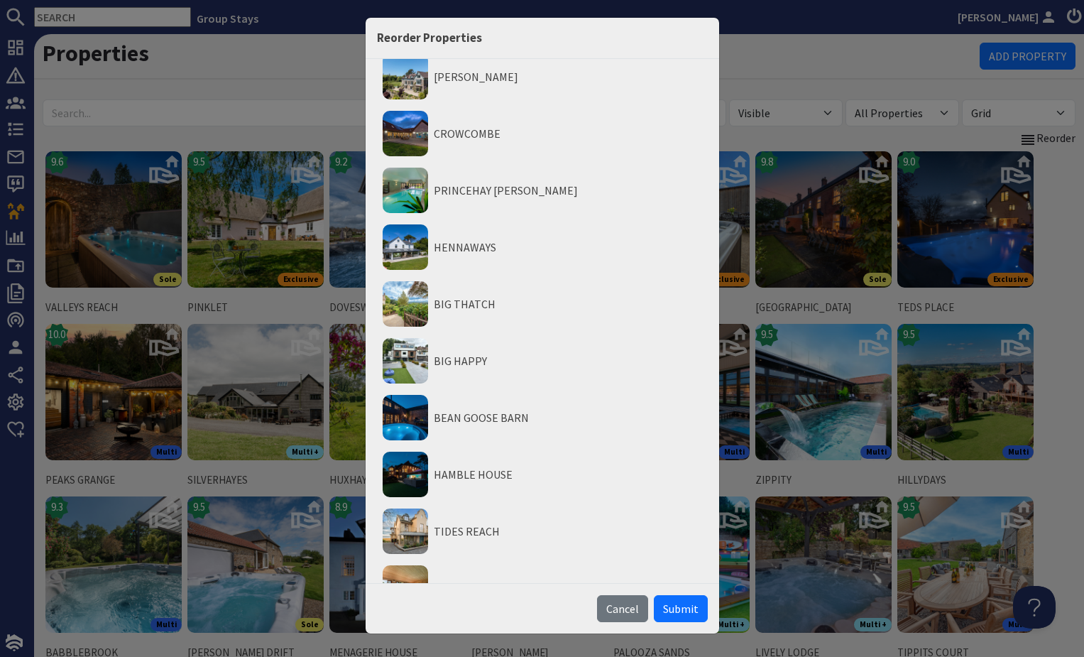
scroll to position [6157, 0]
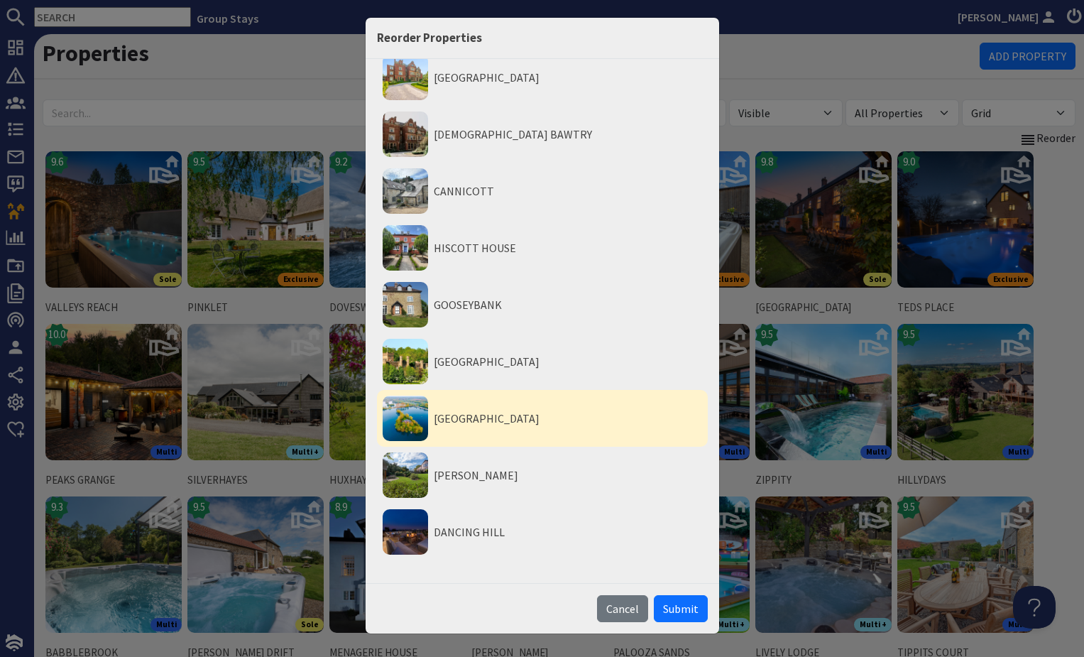
click at [487, 416] on li "DUCKY BIRD ISLAND" at bounding box center [542, 418] width 331 height 57
click at [524, 468] on button "Move to Top" at bounding box center [546, 466] width 80 height 15
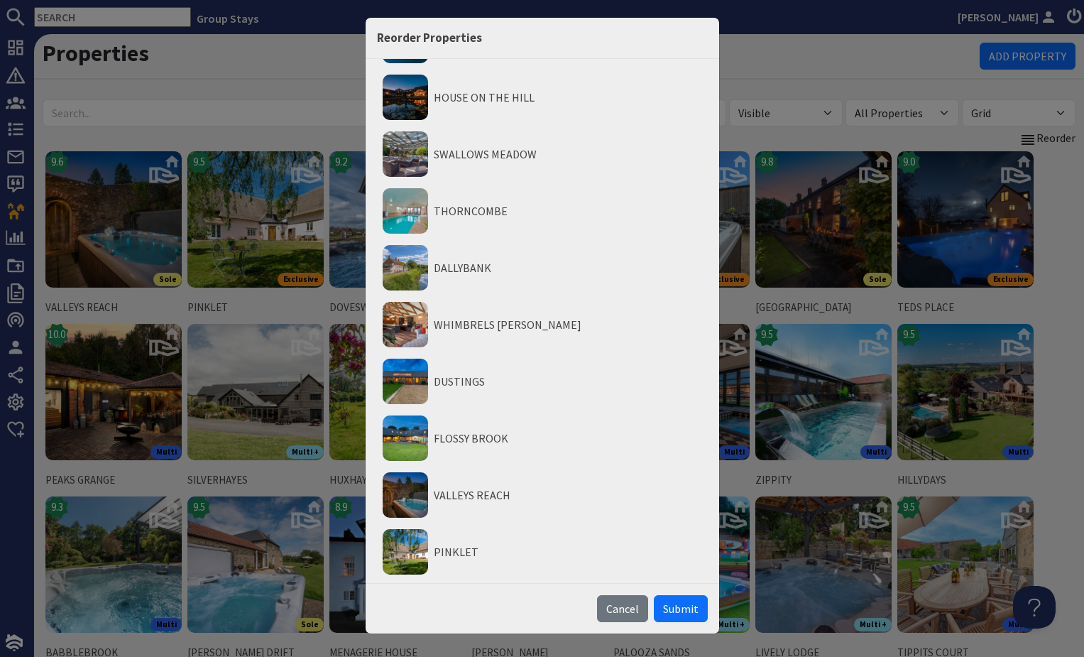
scroll to position [0, 0]
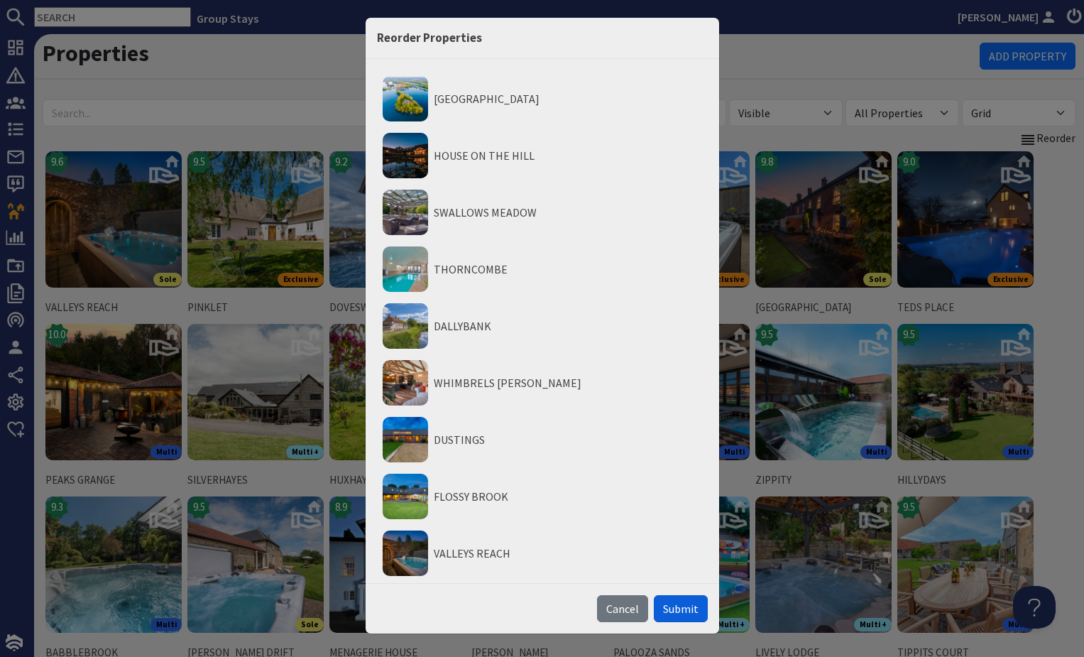
click at [682, 611] on span "Submit" at bounding box center [681, 608] width 36 height 14
